Goal: Task Accomplishment & Management: Manage account settings

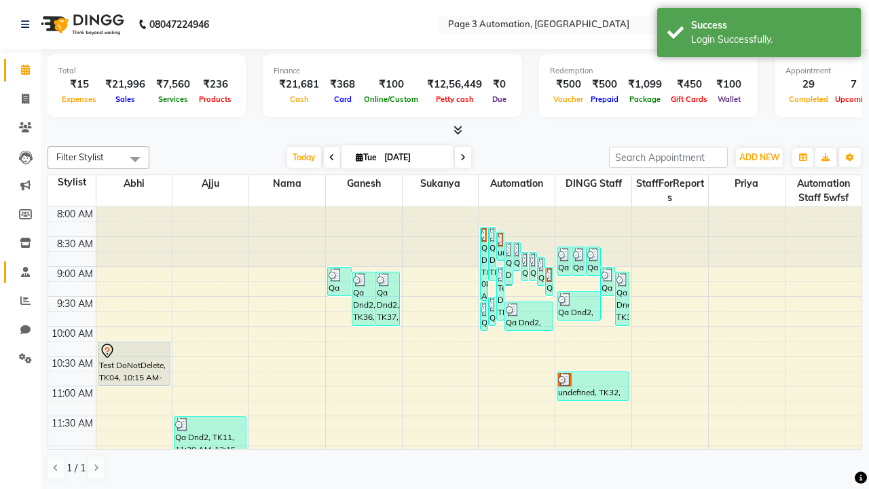
click at [20, 271] on span at bounding box center [26, 273] width 24 height 16
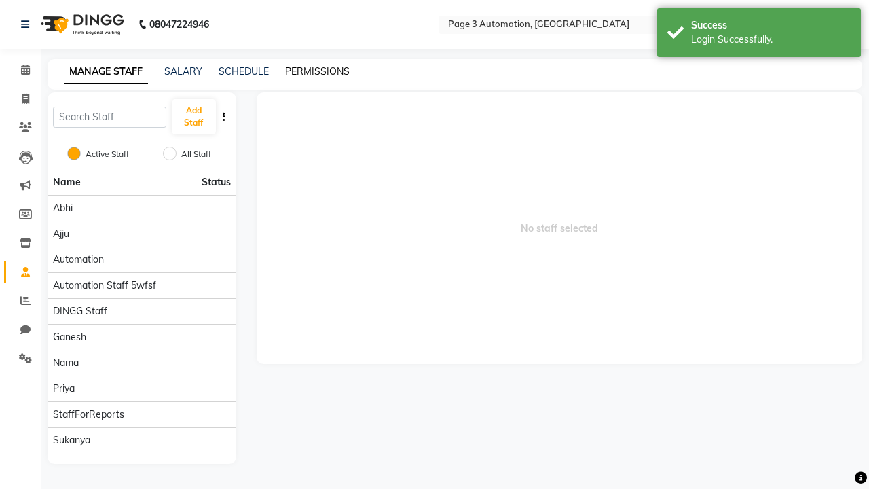
click at [317, 71] on link "PERMISSIONS" at bounding box center [317, 71] width 64 height 12
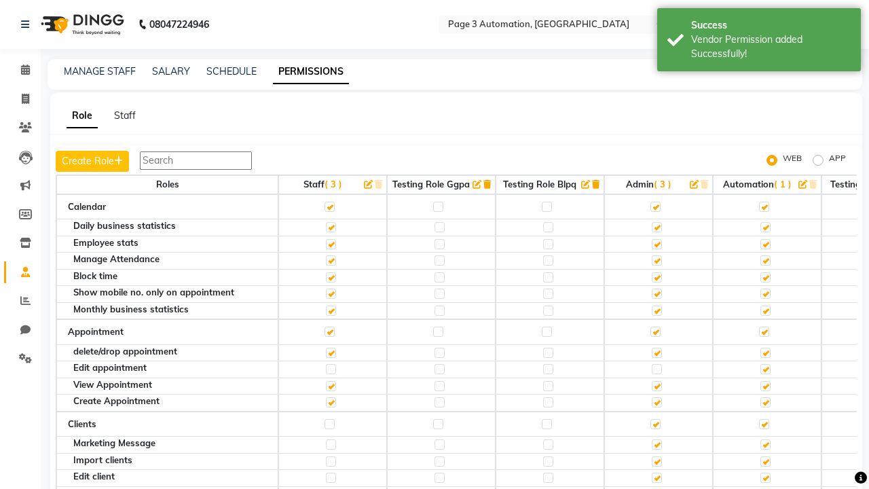
scroll to position [2137, 0]
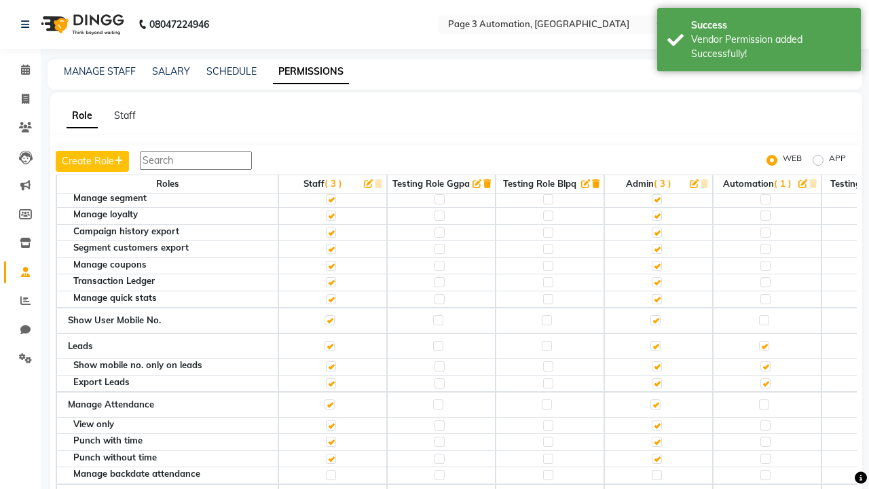
click at [763, 167] on label at bounding box center [764, 162] width 10 height 10
click at [763, 166] on input "checkbox" at bounding box center [763, 161] width 9 height 9
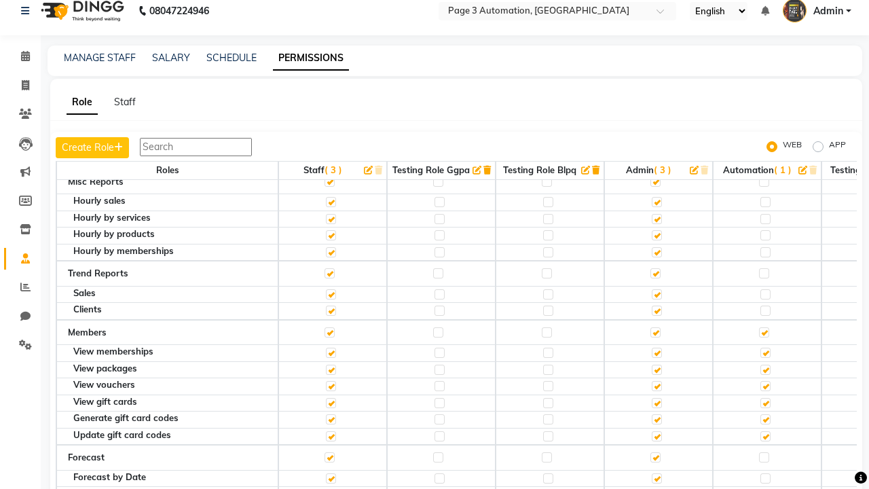
scroll to position [13, 0]
click at [816, 12] on span "Admin" at bounding box center [828, 12] width 30 height 14
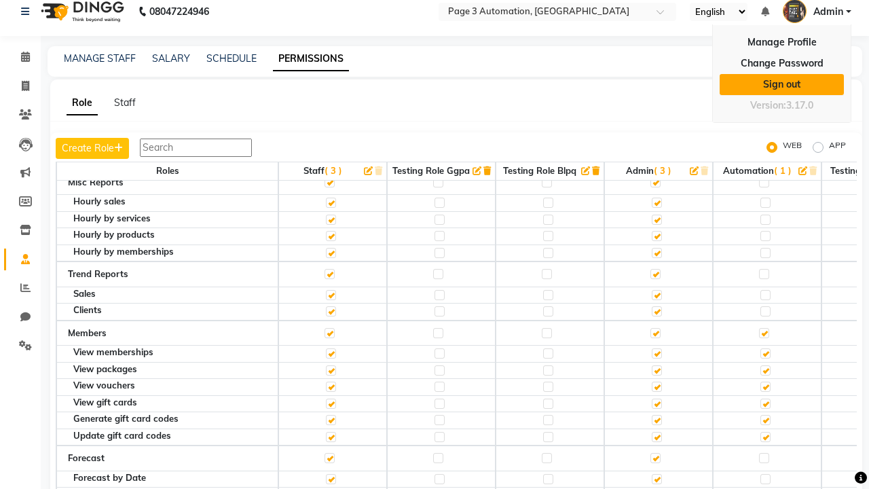
click at [781, 84] on link "Sign out" at bounding box center [781, 84] width 124 height 21
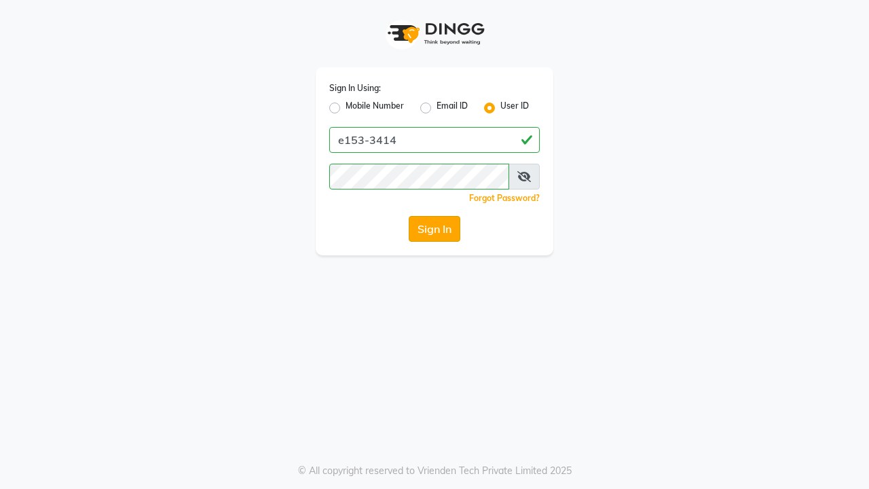
click at [434, 229] on button "Sign In" at bounding box center [435, 229] width 52 height 26
